Goal: Transaction & Acquisition: Subscribe to service/newsletter

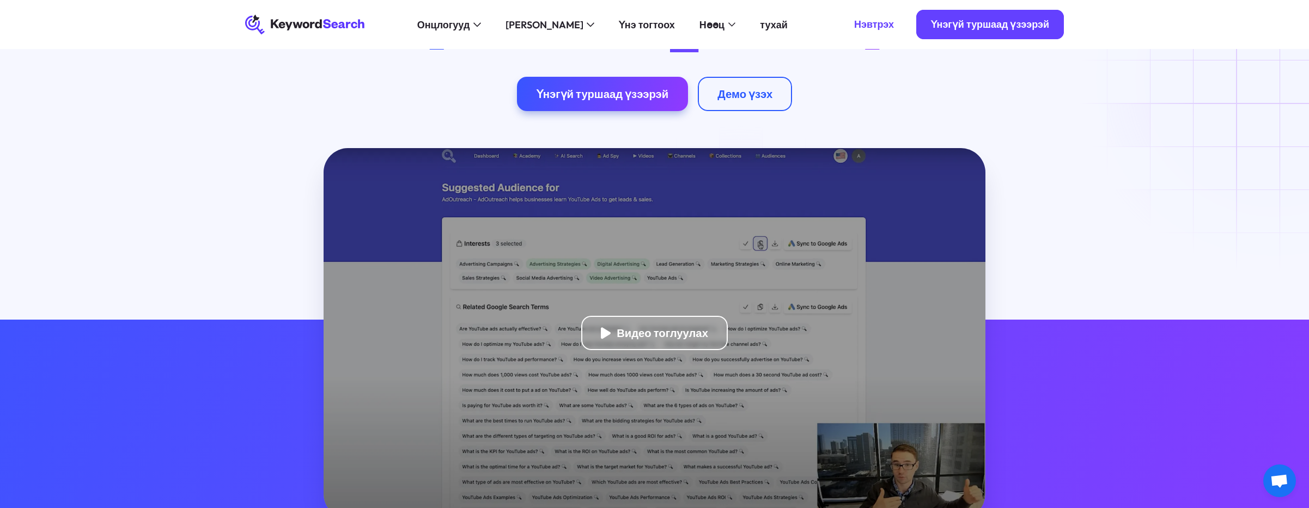
scroll to position [160, 0]
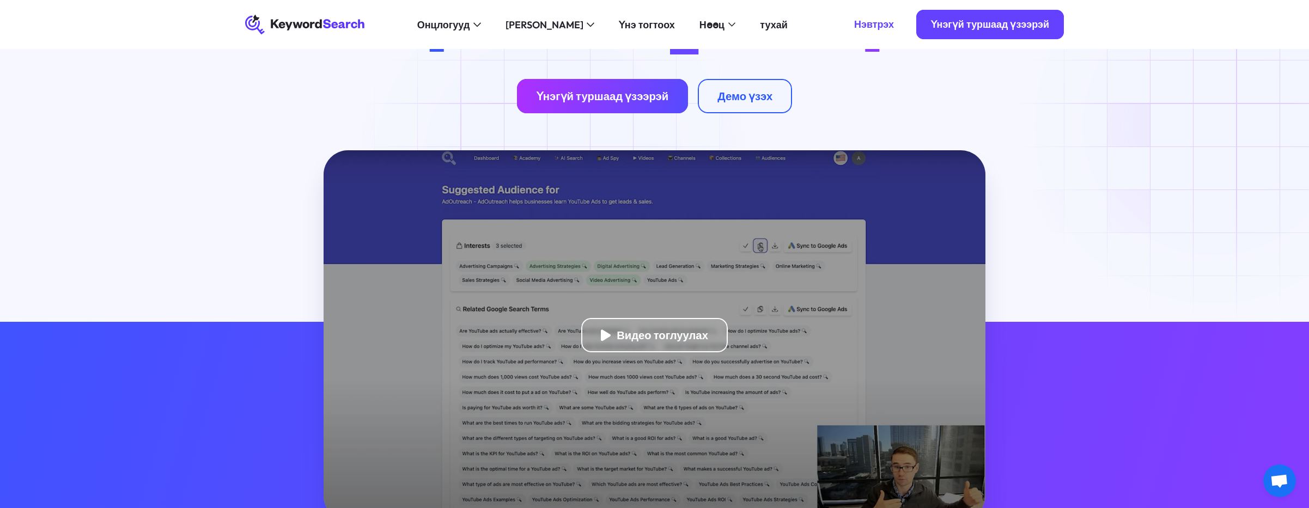
click at [556, 113] on link "Үнэгүй туршаад үзээрэй" at bounding box center [603, 96] width 172 height 34
